Goal: Find specific page/section: Find specific page/section

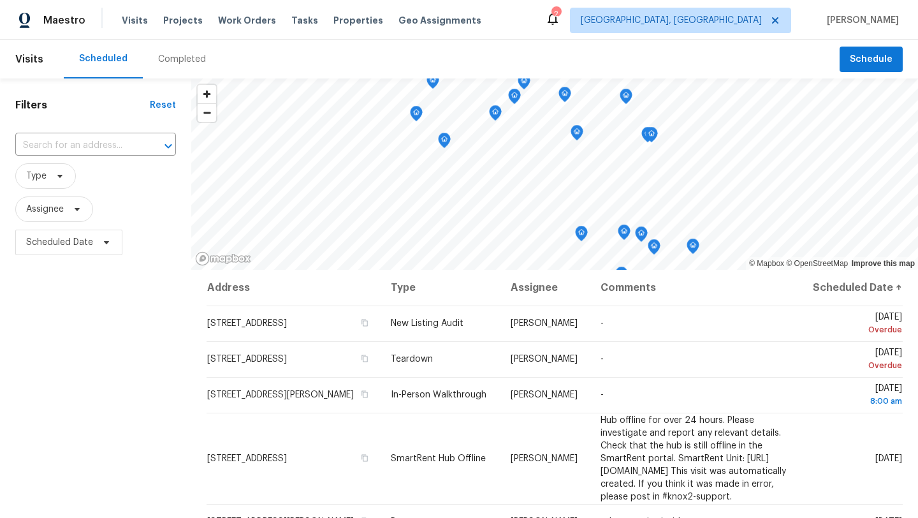
scroll to position [349, 0]
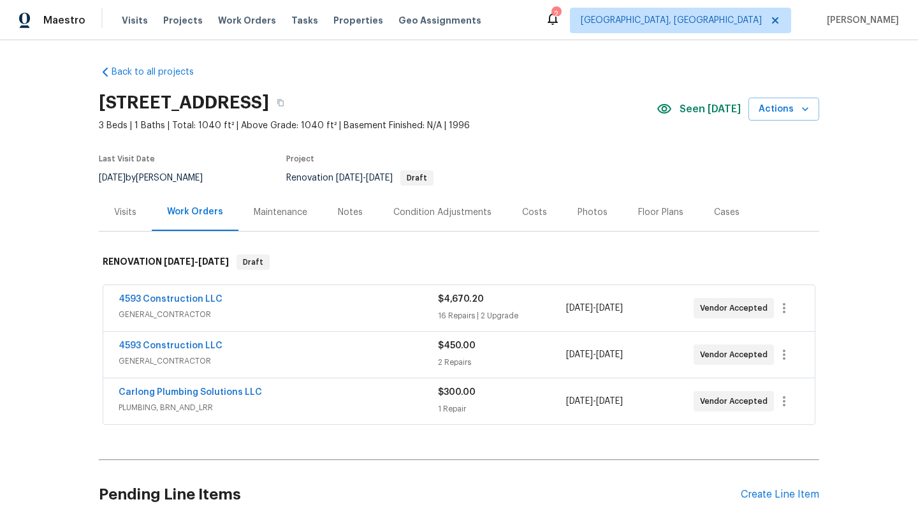
click at [159, 293] on span "4593 Construction LLC" at bounding box center [171, 299] width 104 height 13
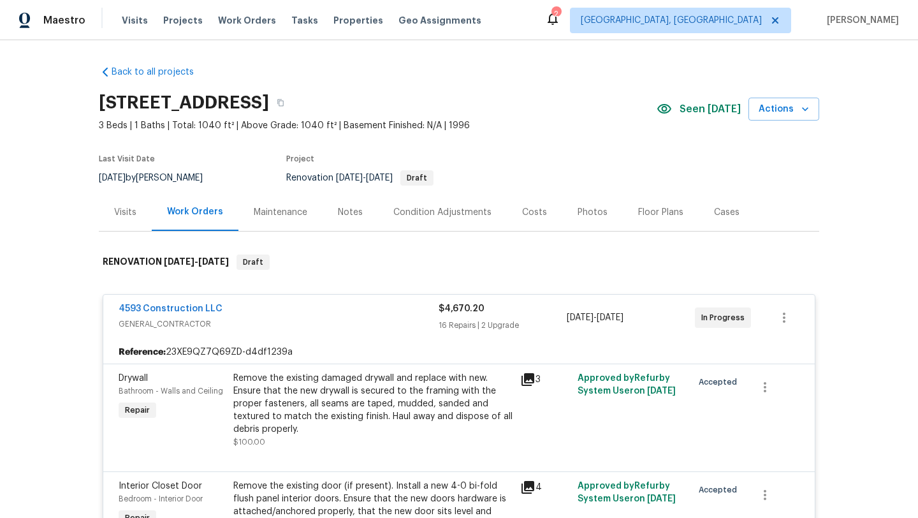
click at [127, 212] on div "Visits" at bounding box center [125, 212] width 22 height 13
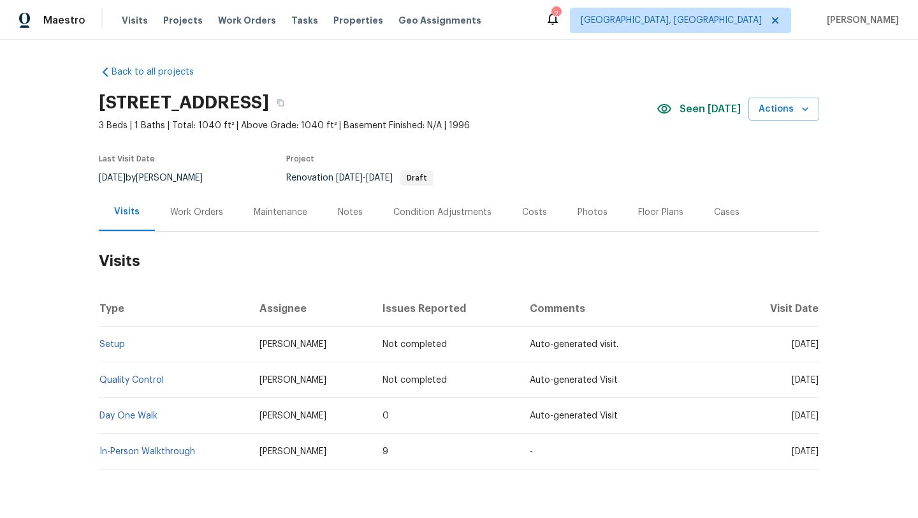
click at [201, 211] on div "Work Orders" at bounding box center [196, 212] width 53 height 13
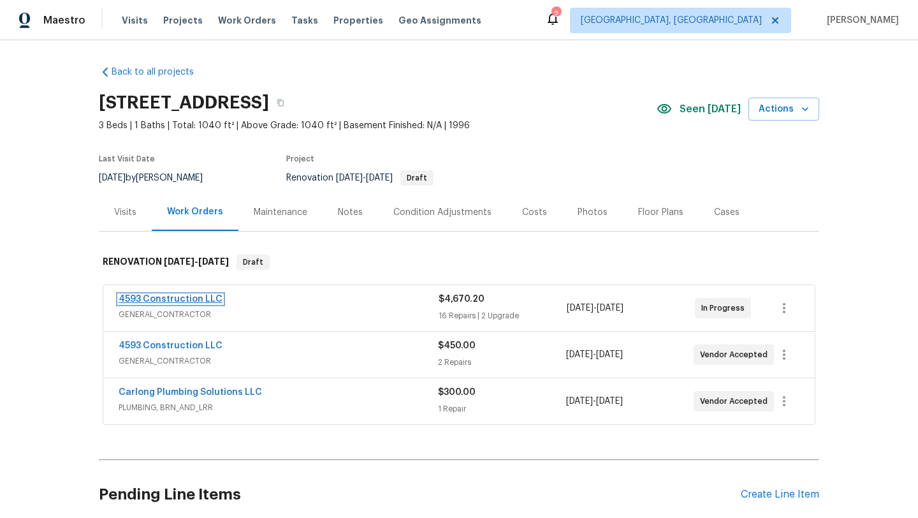
click at [159, 301] on link "4593 Construction LLC" at bounding box center [171, 299] width 104 height 9
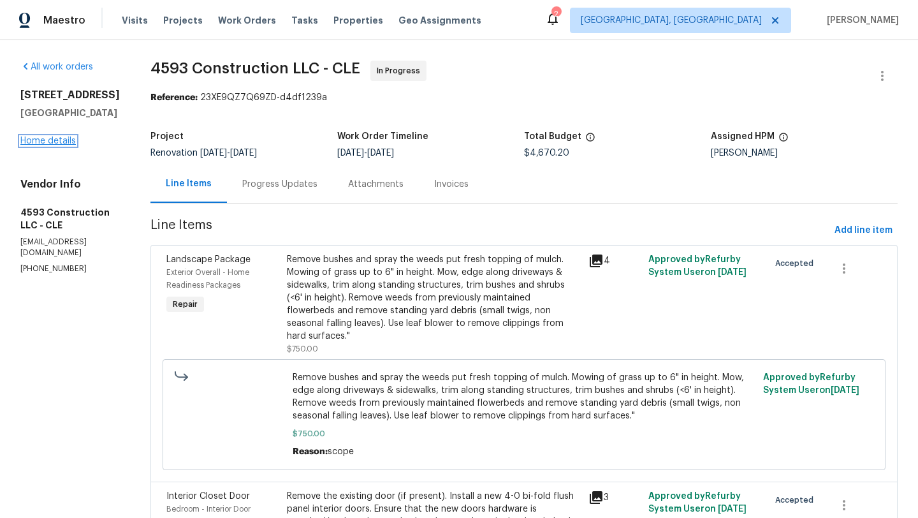
click at [25, 142] on link "Home details" at bounding box center [47, 140] width 55 height 9
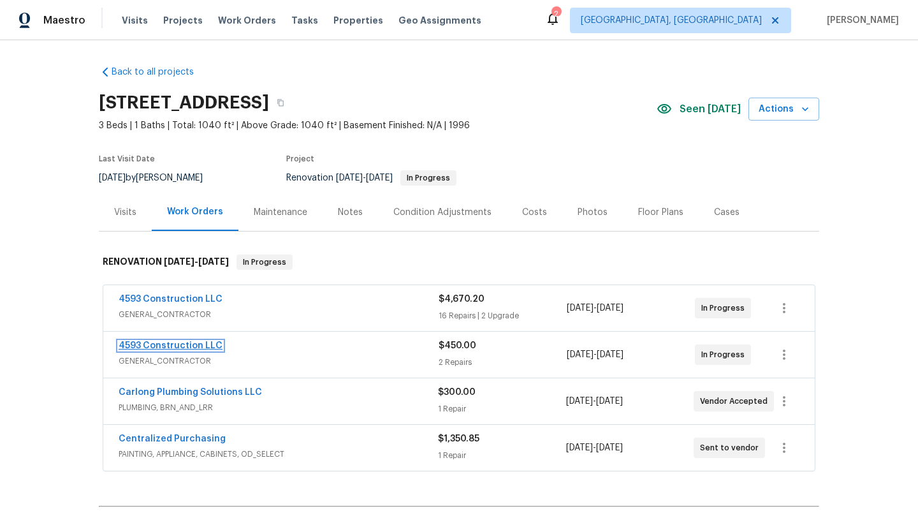
click at [156, 346] on link "4593 Construction LLC" at bounding box center [171, 345] width 104 height 9
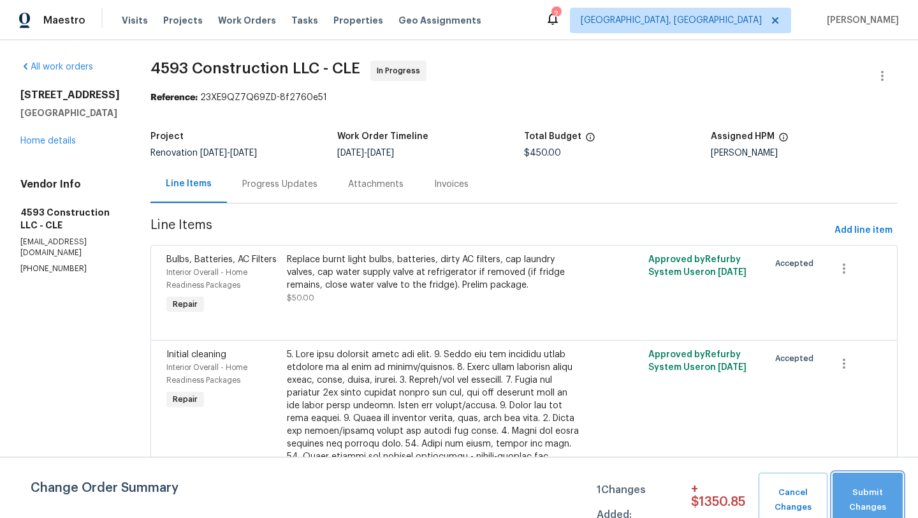
click at [863, 497] on span "Submit Changes" at bounding box center [867, 499] width 57 height 29
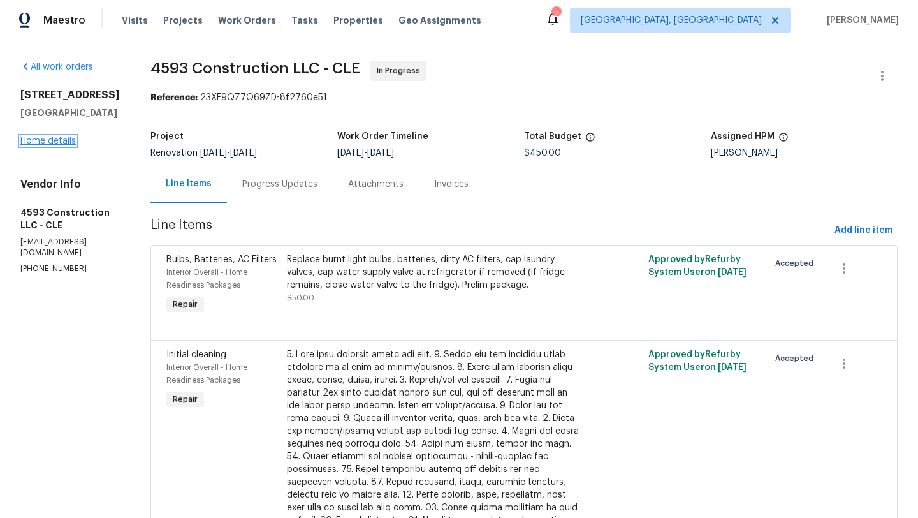
click at [61, 140] on link "Home details" at bounding box center [47, 140] width 55 height 9
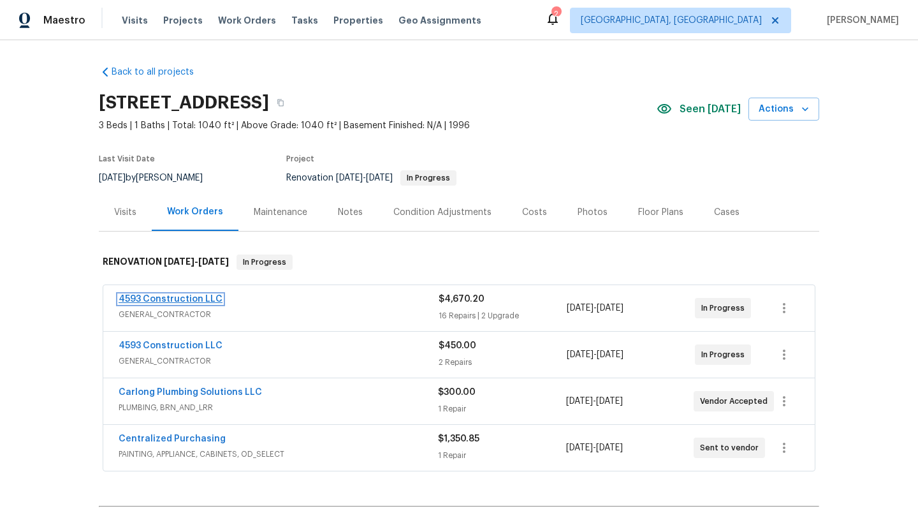
click at [165, 298] on link "4593 Construction LLC" at bounding box center [171, 299] width 104 height 9
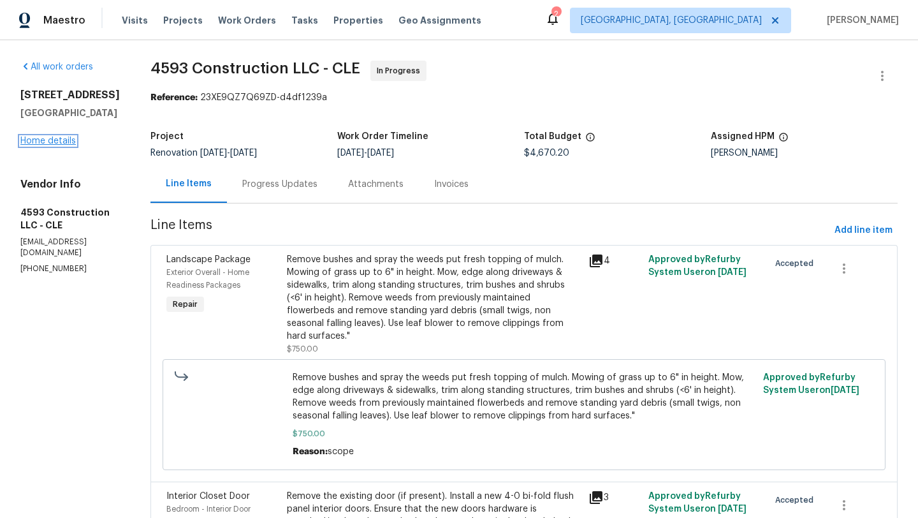
click at [48, 138] on link "Home details" at bounding box center [47, 140] width 55 height 9
